Goal: Task Accomplishment & Management: Use online tool/utility

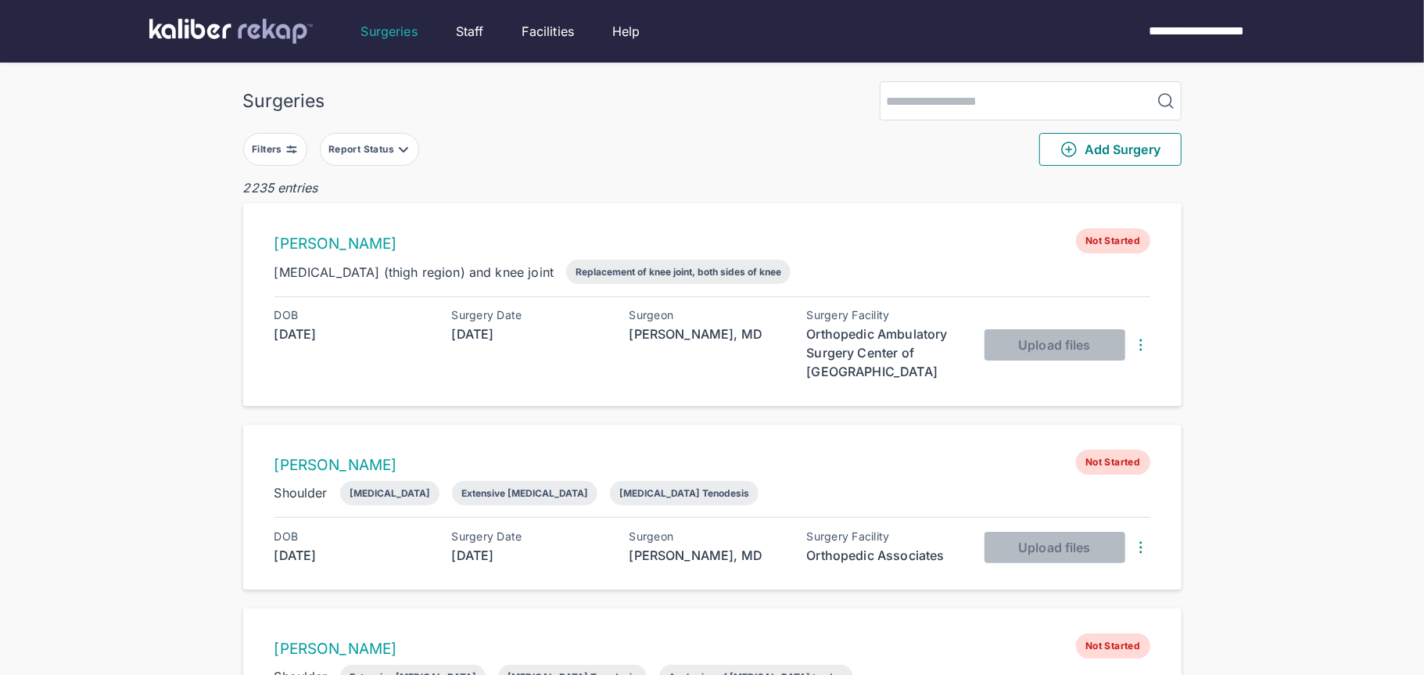
click at [256, 145] on div "Filters" at bounding box center [269, 149] width 34 height 13
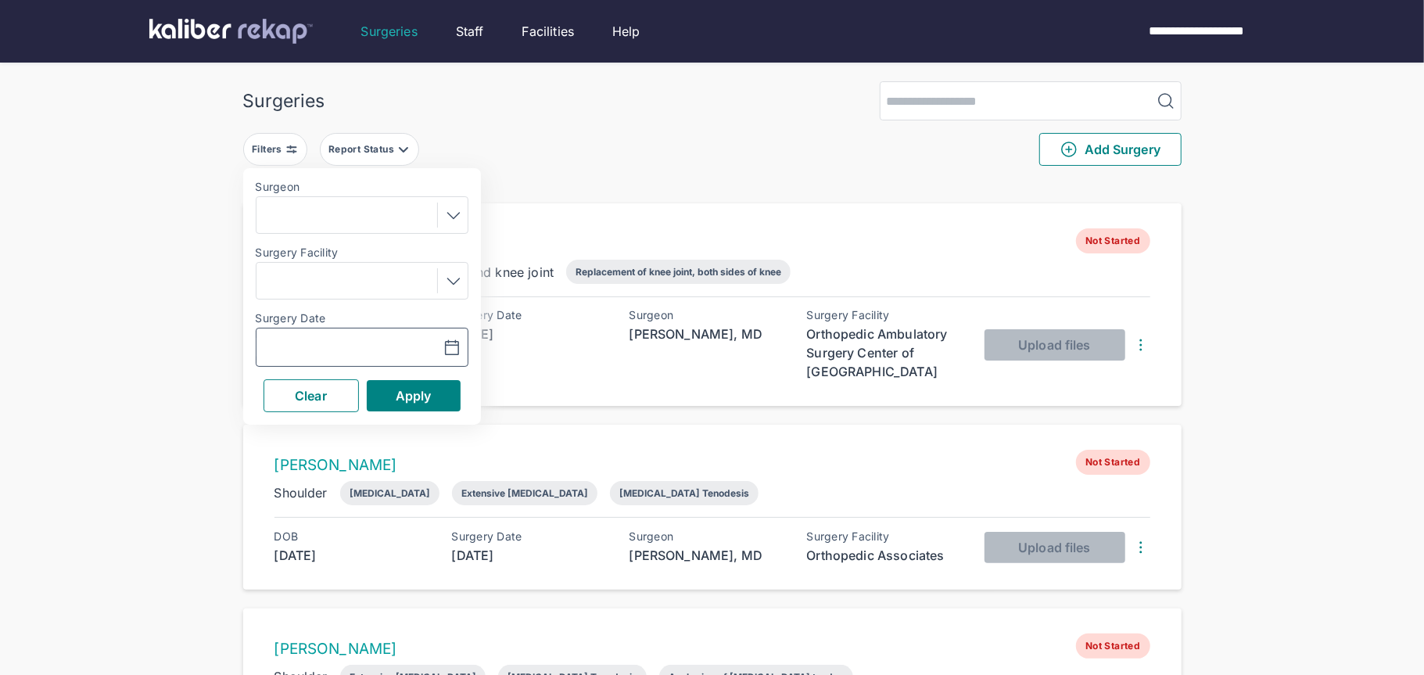
click at [461, 357] on button "button" at bounding box center [413, 347] width 108 height 36
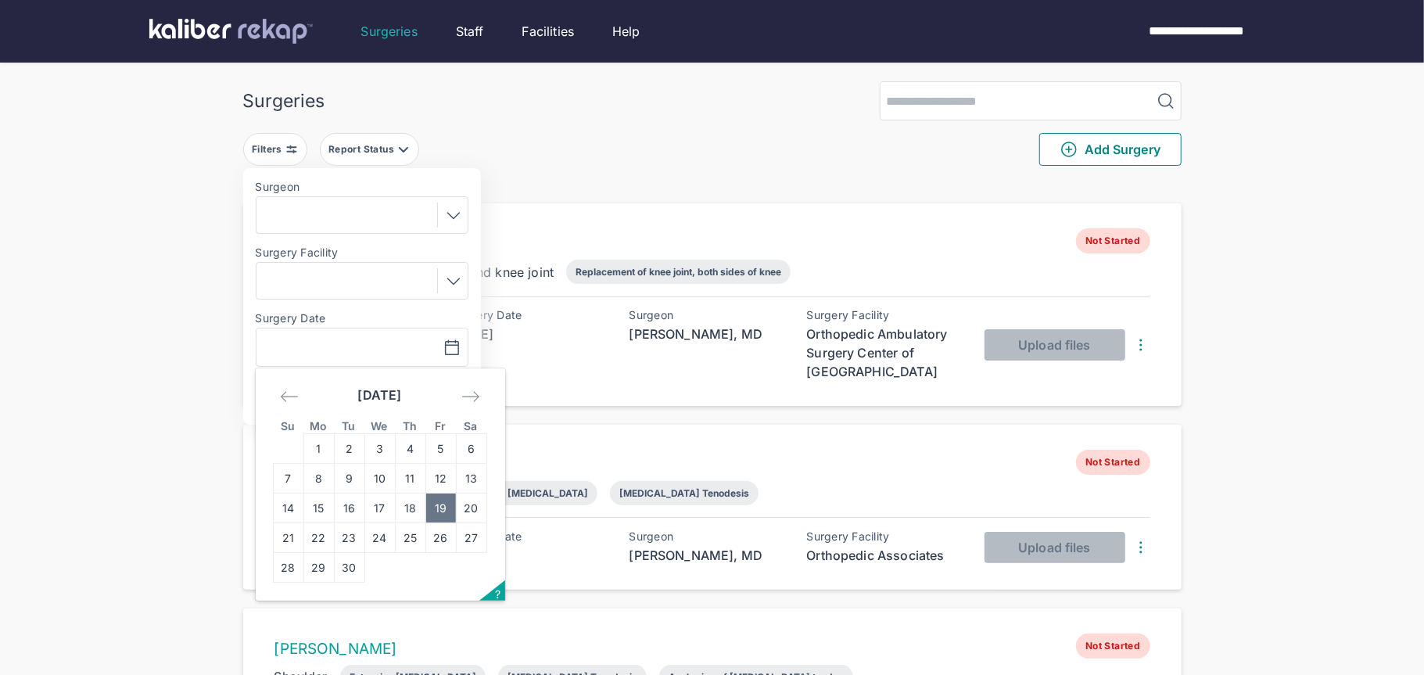
click at [435, 511] on td "19" at bounding box center [440, 508] width 30 height 30
type input "**********"
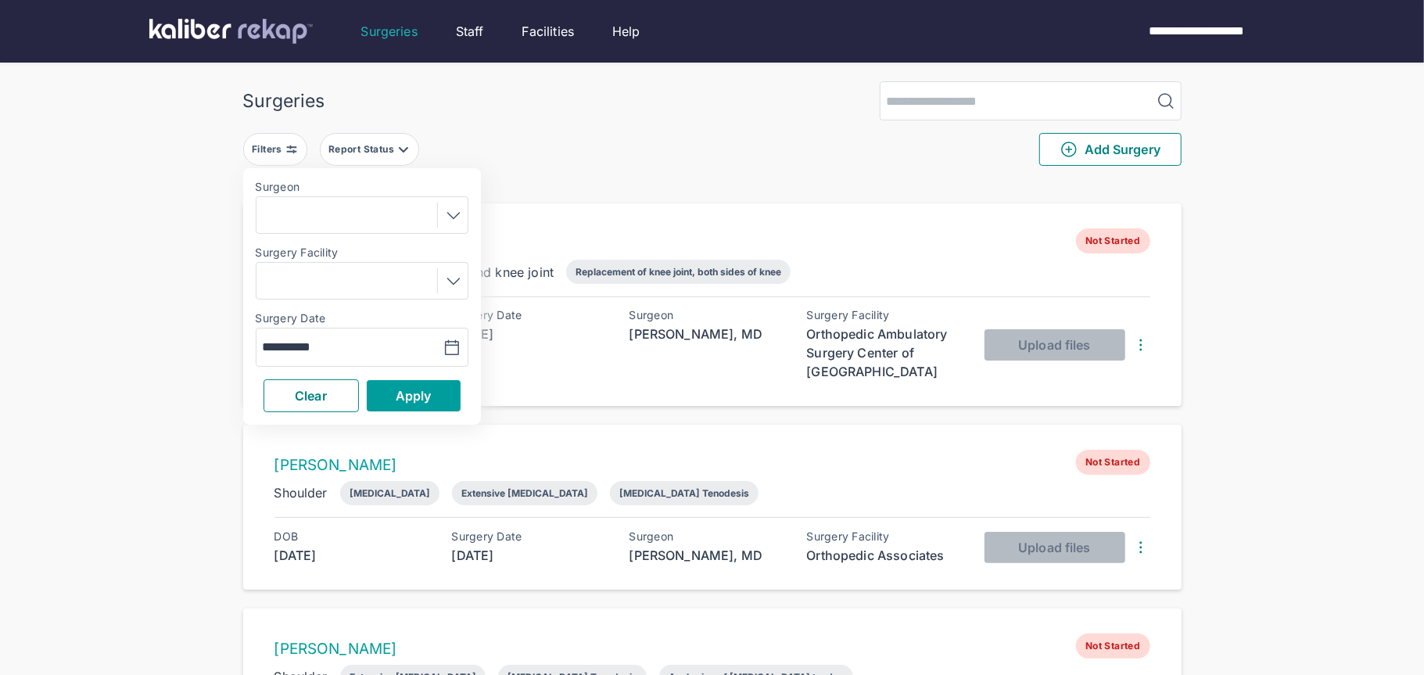
click at [382, 396] on button "Apply" at bounding box center [414, 395] width 94 height 31
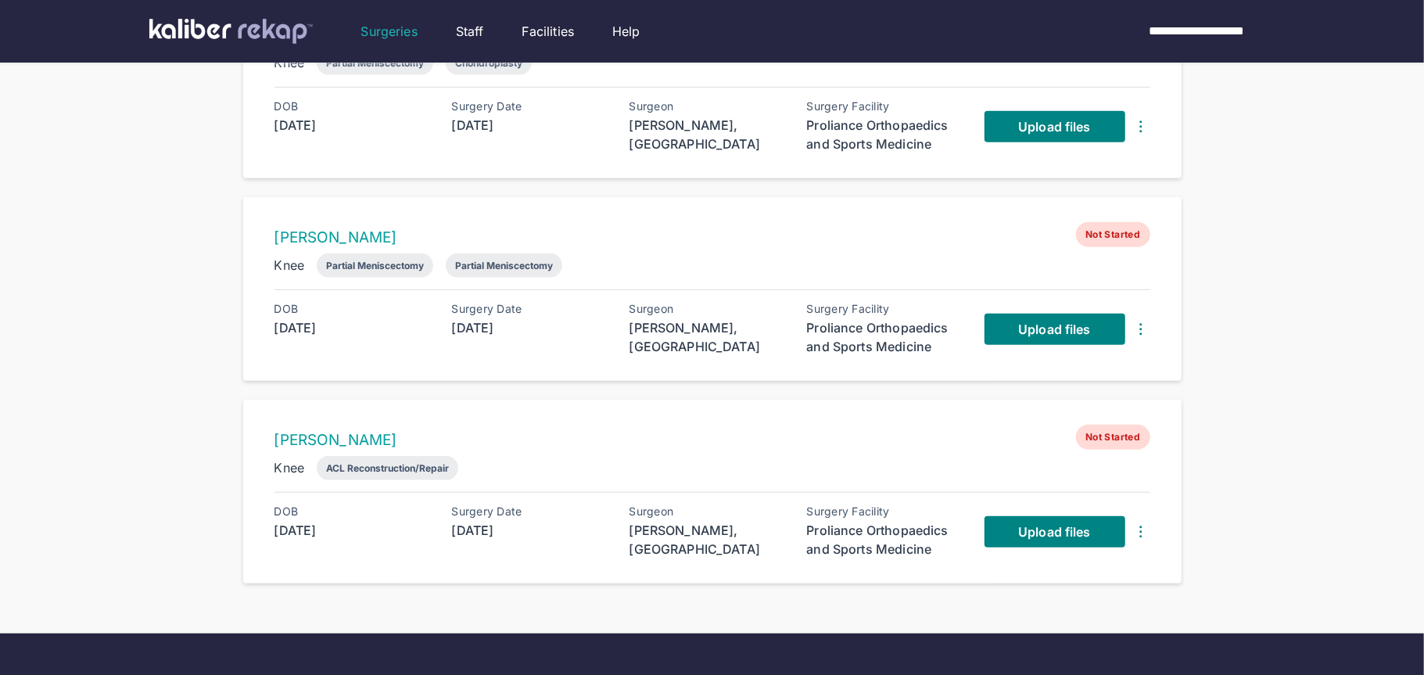
scroll to position [710, 0]
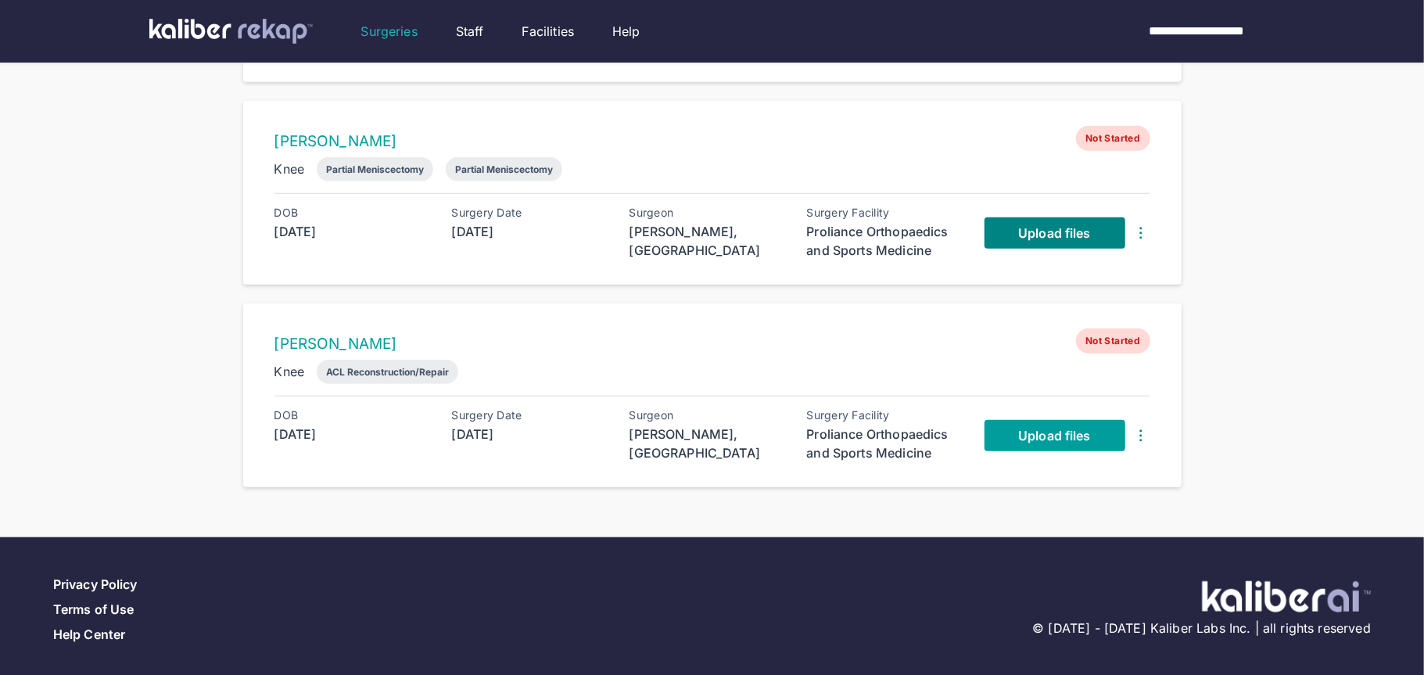
click at [1024, 438] on link "Upload files" at bounding box center [1054, 435] width 141 height 31
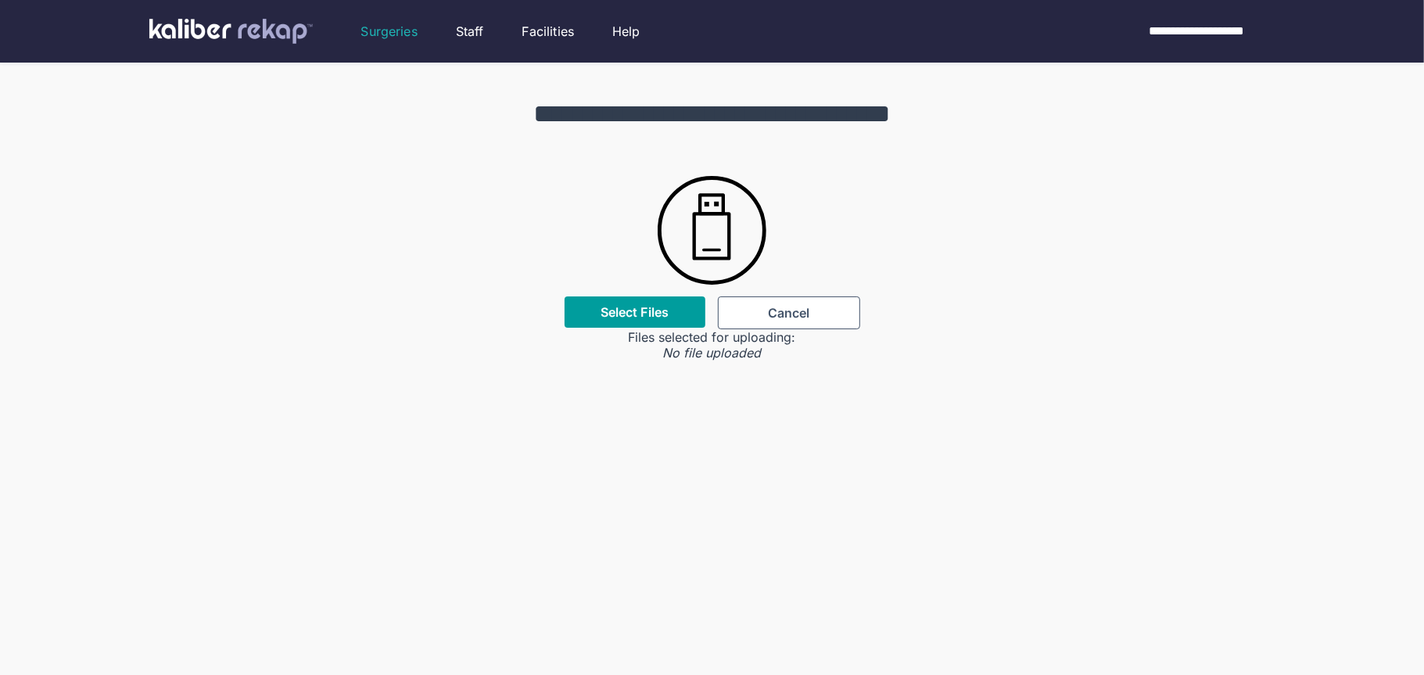
click at [614, 316] on label "Select Files" at bounding box center [635, 312] width 68 height 16
click at [0, 0] on input "Select Files" at bounding box center [0, 0] width 0 height 0
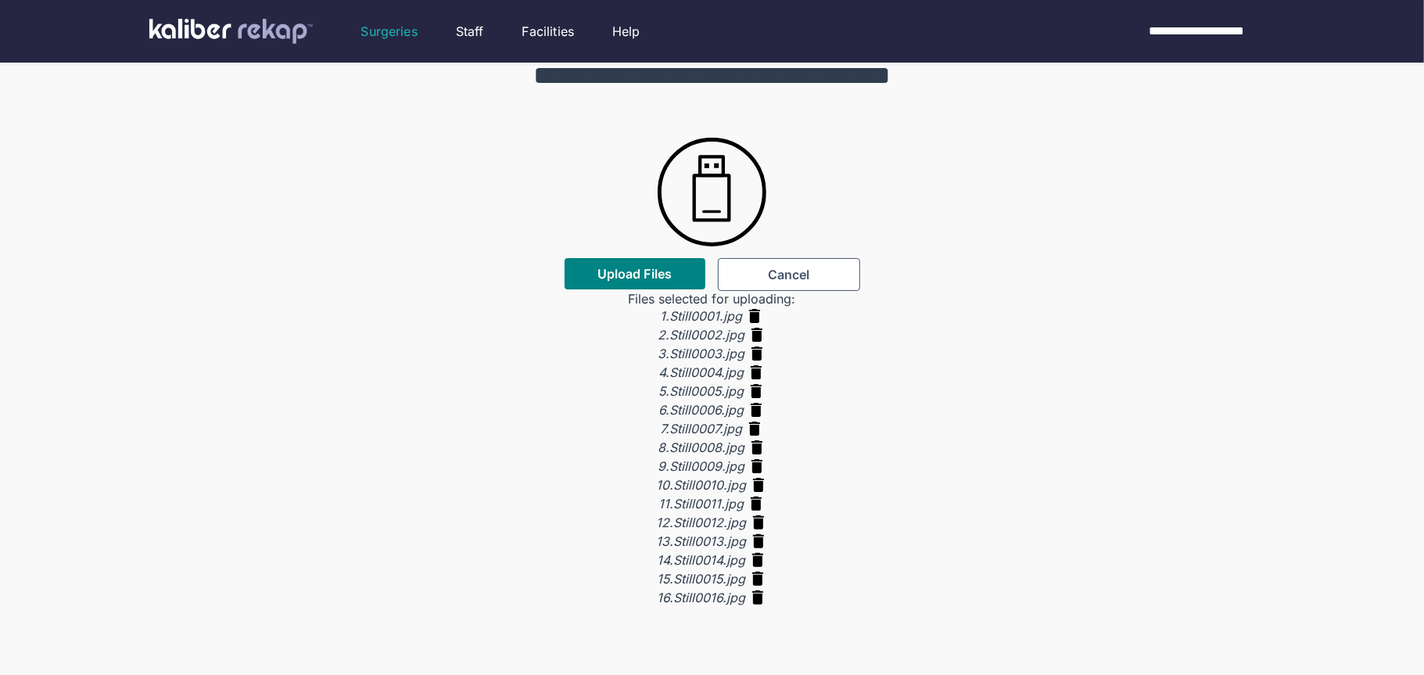
scroll to position [39, 0]
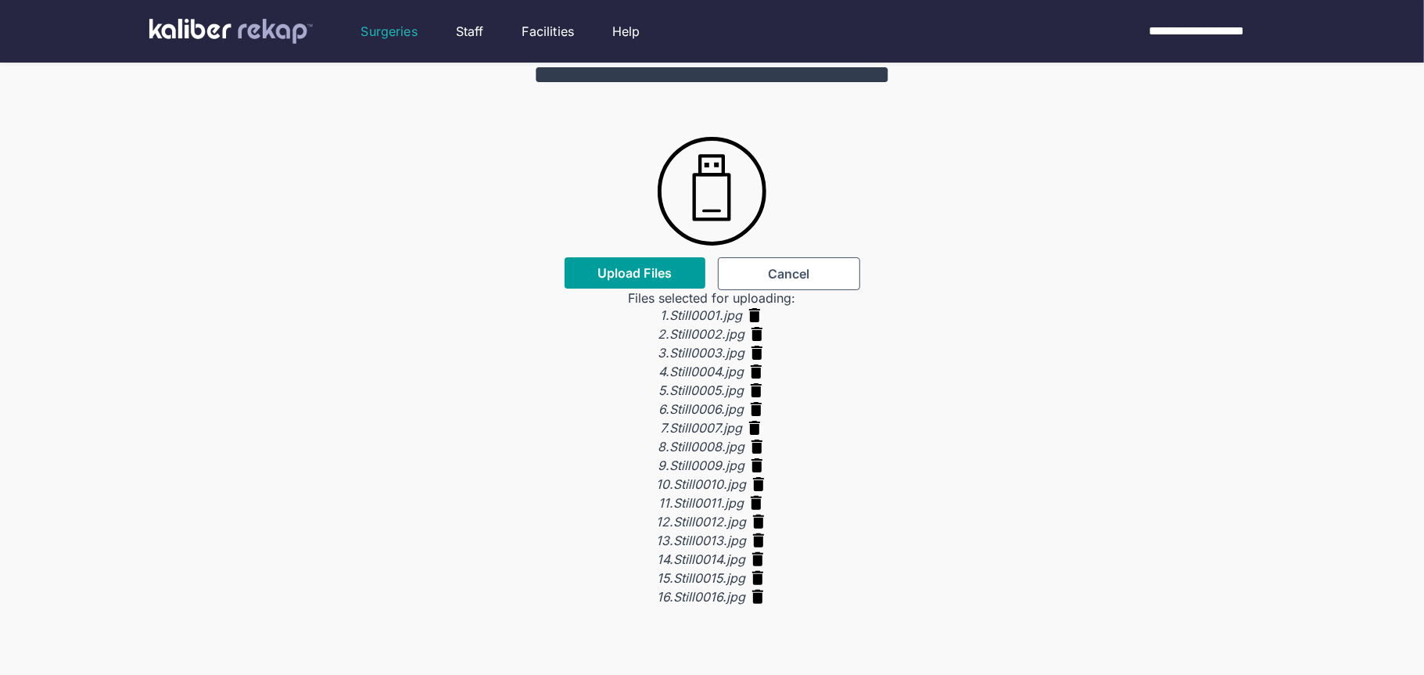
click at [613, 267] on span "Upload Files" at bounding box center [634, 273] width 74 height 16
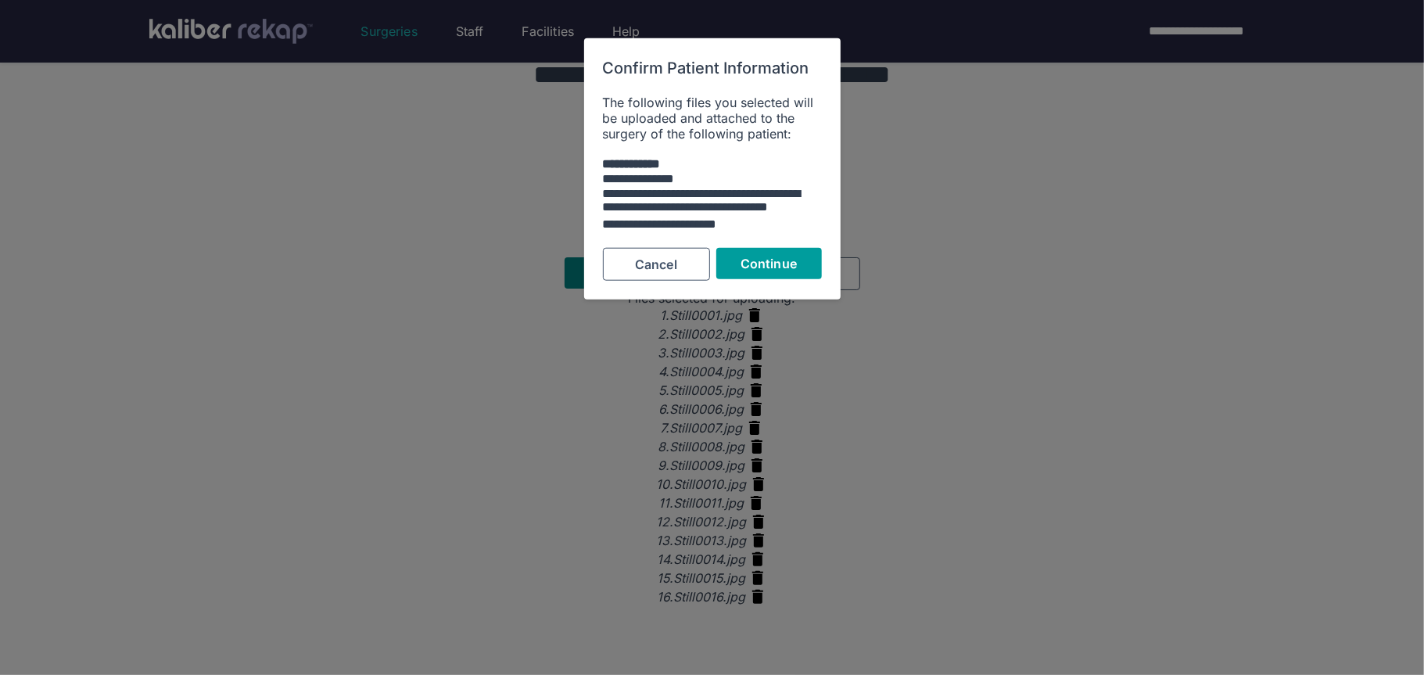
click at [786, 257] on span "Continue" at bounding box center [768, 264] width 56 height 16
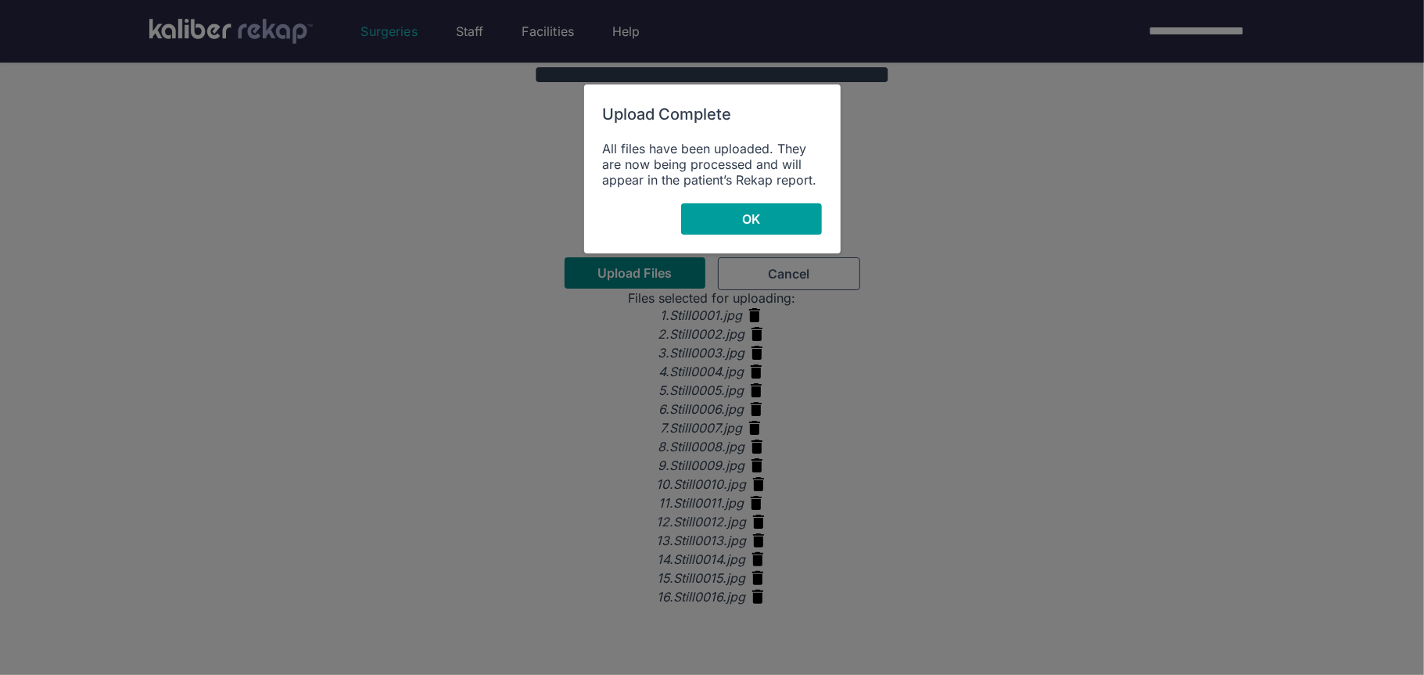
click at [751, 211] on span "OK" at bounding box center [751, 219] width 18 height 16
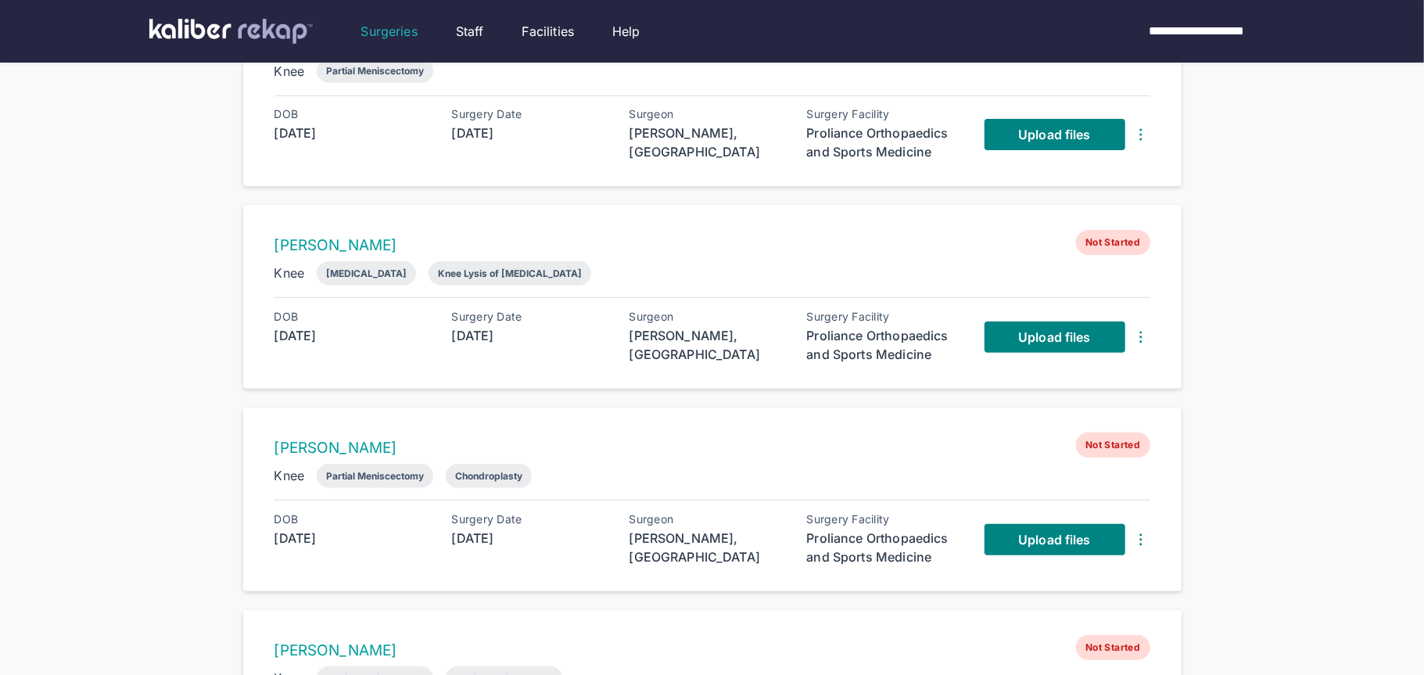
scroll to position [194, 0]
